Goal: Task Accomplishment & Management: Manage account settings

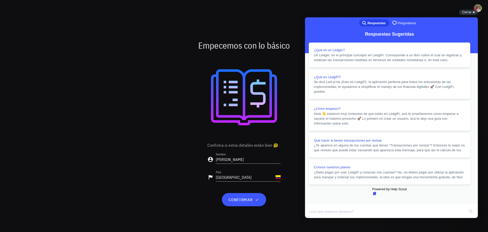
scroll to position [100, 0]
click at [245, 199] on span "confirmar" at bounding box center [244, 199] width 32 height 5
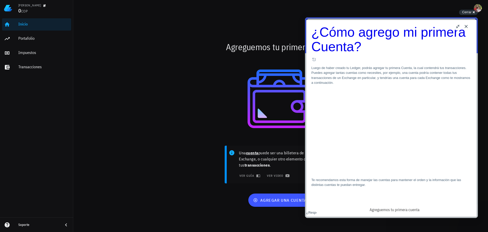
click at [466, 27] on button "Close" at bounding box center [466, 26] width 8 height 8
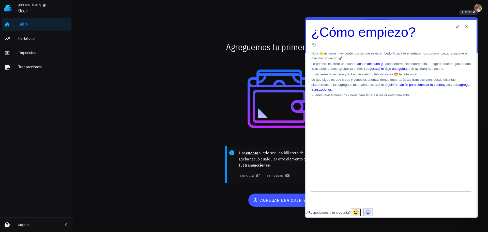
click at [465, 26] on button "Close" at bounding box center [466, 26] width 8 height 8
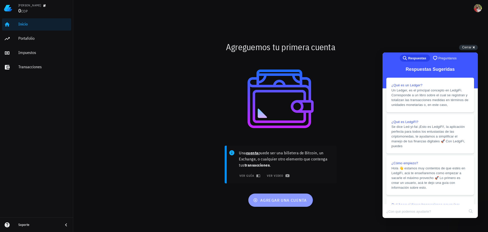
click at [279, 199] on span "agregar una cuenta" at bounding box center [280, 199] width 53 height 5
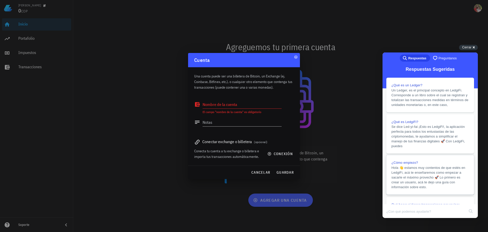
click at [439, 183] on span "Hola 👋 estamos muy contentos de que estés en LedgiFi, acá te enseñaremos como e…" at bounding box center [428, 176] width 74 height 23
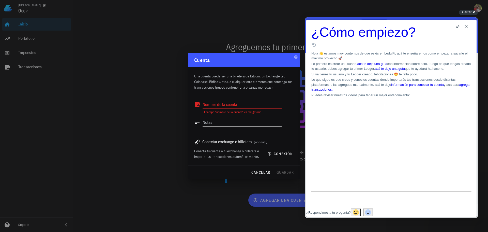
scroll to position [100, 0]
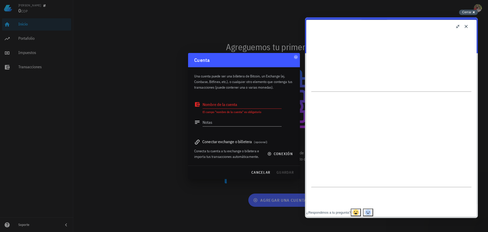
click at [471, 13] on span "Cerrar" at bounding box center [466, 12] width 9 height 4
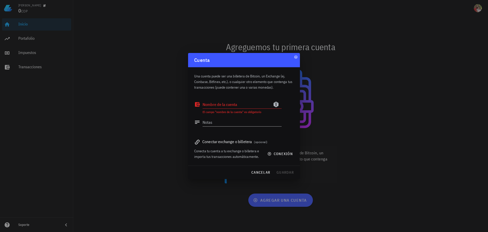
click at [243, 105] on textarea "Nombre de la cuenta" at bounding box center [242, 104] width 79 height 8
type textarea "[DOMAIN_NAME]"
click at [223, 120] on textarea "Notas" at bounding box center [242, 122] width 79 height 8
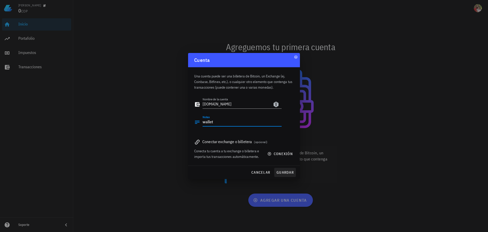
type textarea "wallet"
click at [289, 172] on span "guardar" at bounding box center [285, 172] width 18 height 5
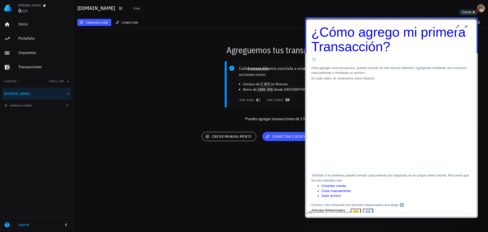
click at [466, 26] on button "Close" at bounding box center [466, 26] width 8 height 8
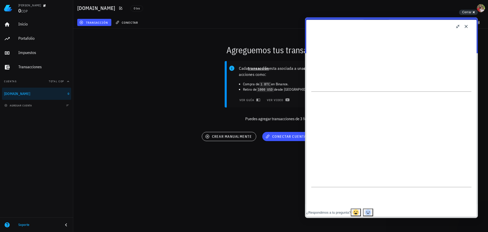
click at [466, 23] on button "Close" at bounding box center [466, 26] width 8 height 8
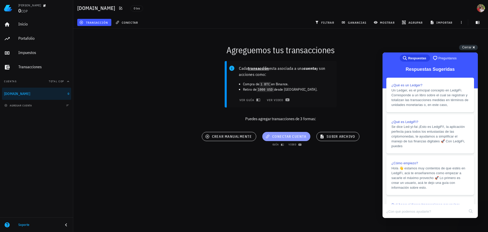
click at [293, 133] on button "conectar cuenta" at bounding box center [286, 136] width 48 height 9
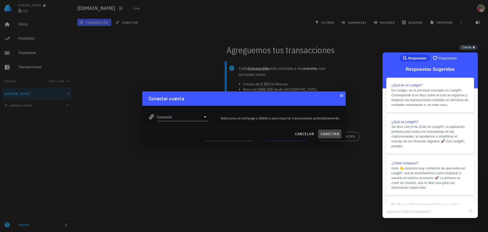
click at [329, 134] on span "conectar" at bounding box center [329, 133] width 19 height 5
click at [206, 116] on icon at bounding box center [205, 116] width 3 height 1
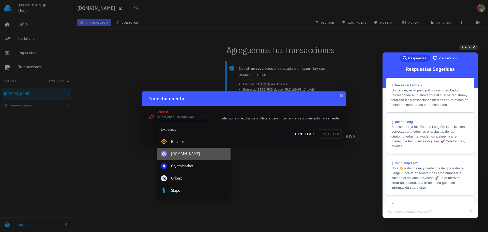
click at [179, 153] on div "[DOMAIN_NAME]" at bounding box center [198, 153] width 55 height 5
type input "[DOMAIN_NAME]"
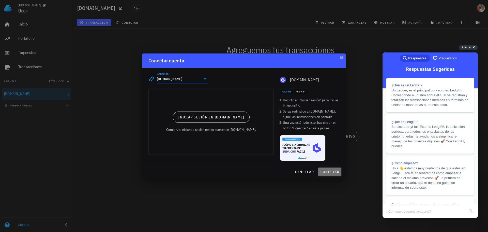
click at [331, 172] on span "conectar" at bounding box center [329, 171] width 19 height 5
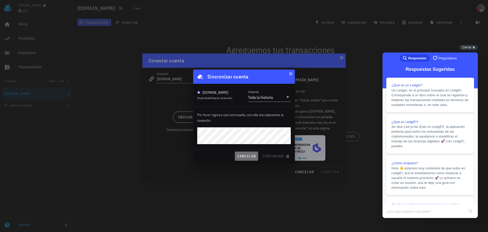
click at [245, 155] on span "cancelar" at bounding box center [246, 156] width 19 height 5
